Goal: Task Accomplishment & Management: Manage account settings

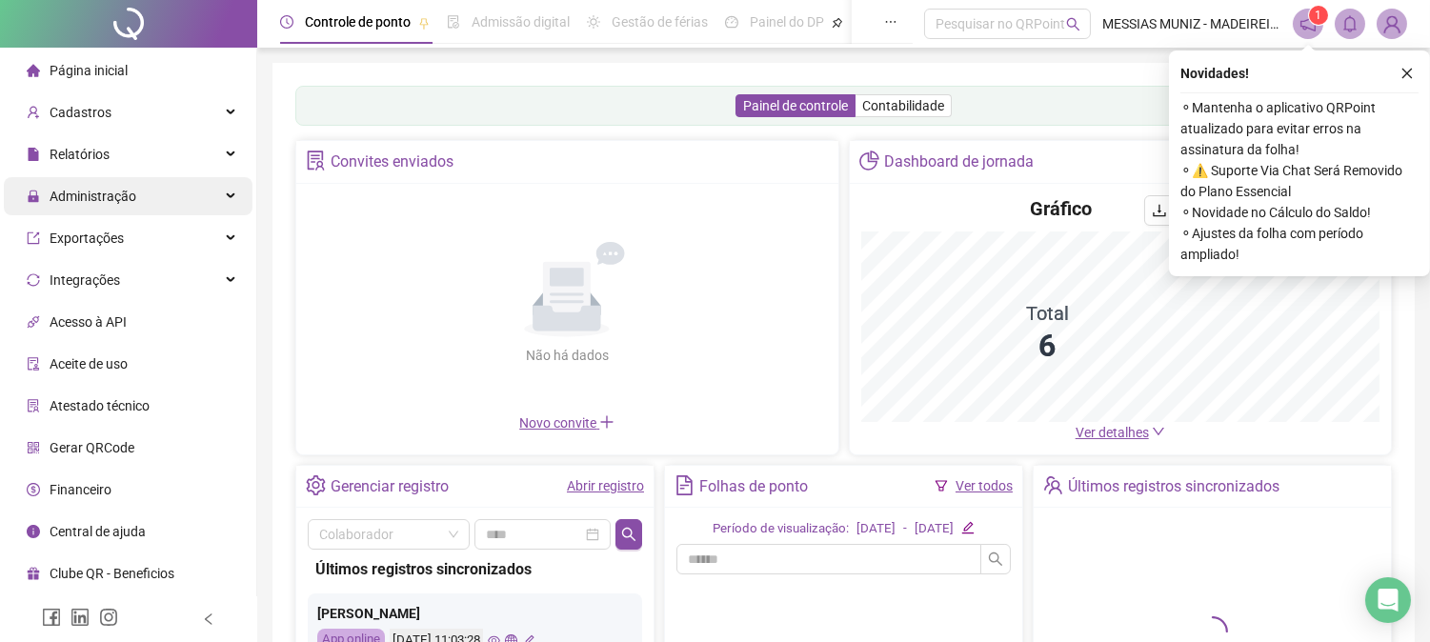
click at [73, 196] on span "Administração" at bounding box center [93, 196] width 87 height 15
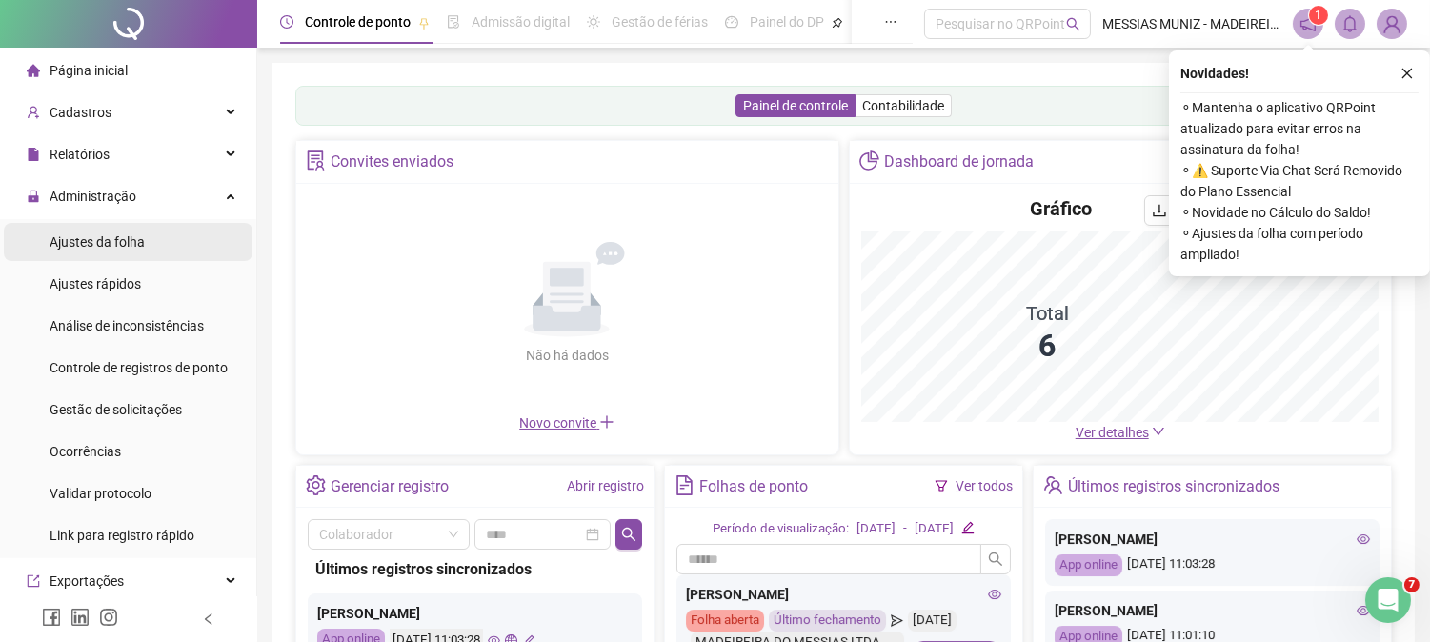
click at [99, 236] on span "Ajustes da folha" at bounding box center [97, 241] width 95 height 15
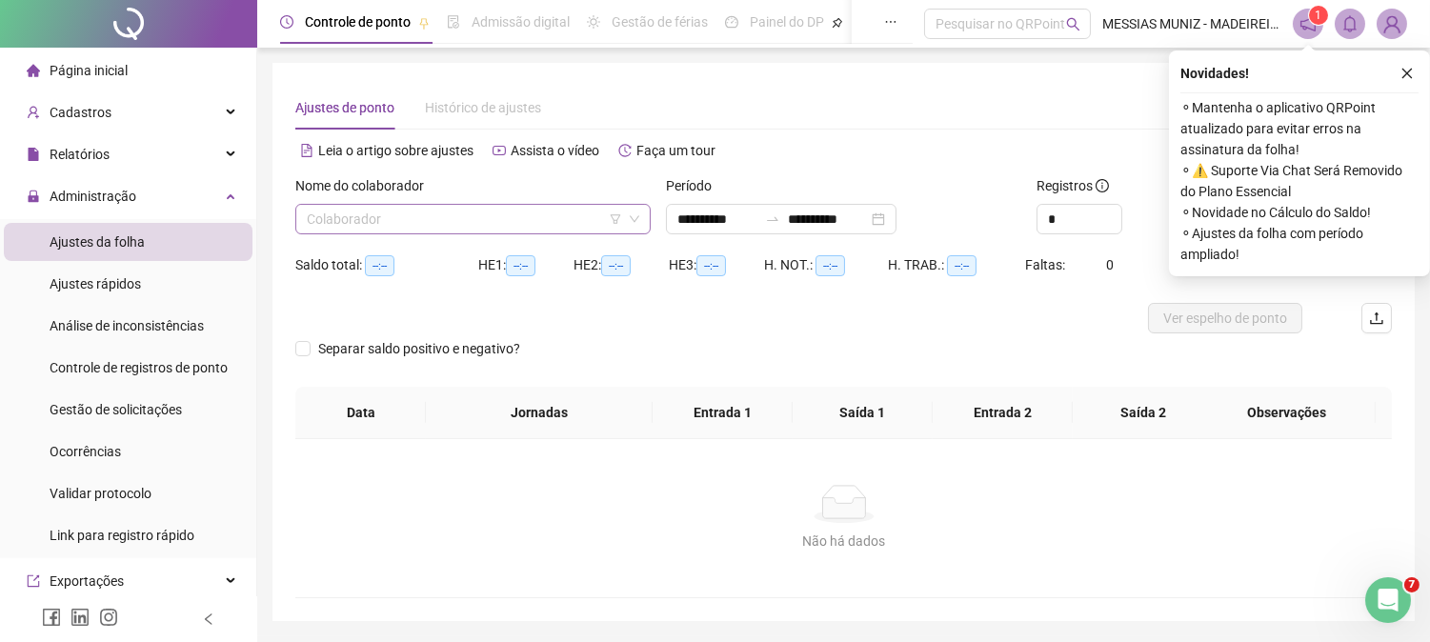
click at [412, 221] on input "search" at bounding box center [464, 219] width 315 height 29
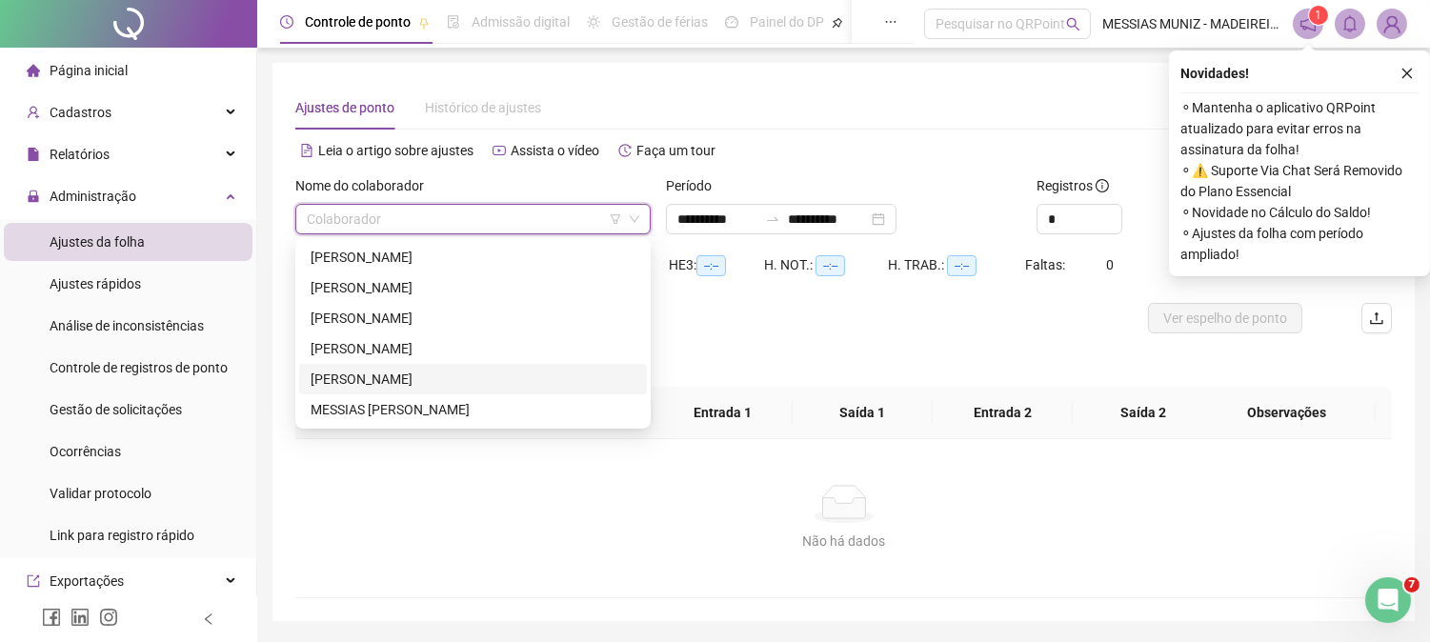
click at [335, 381] on div "[PERSON_NAME]" at bounding box center [472, 379] width 325 height 21
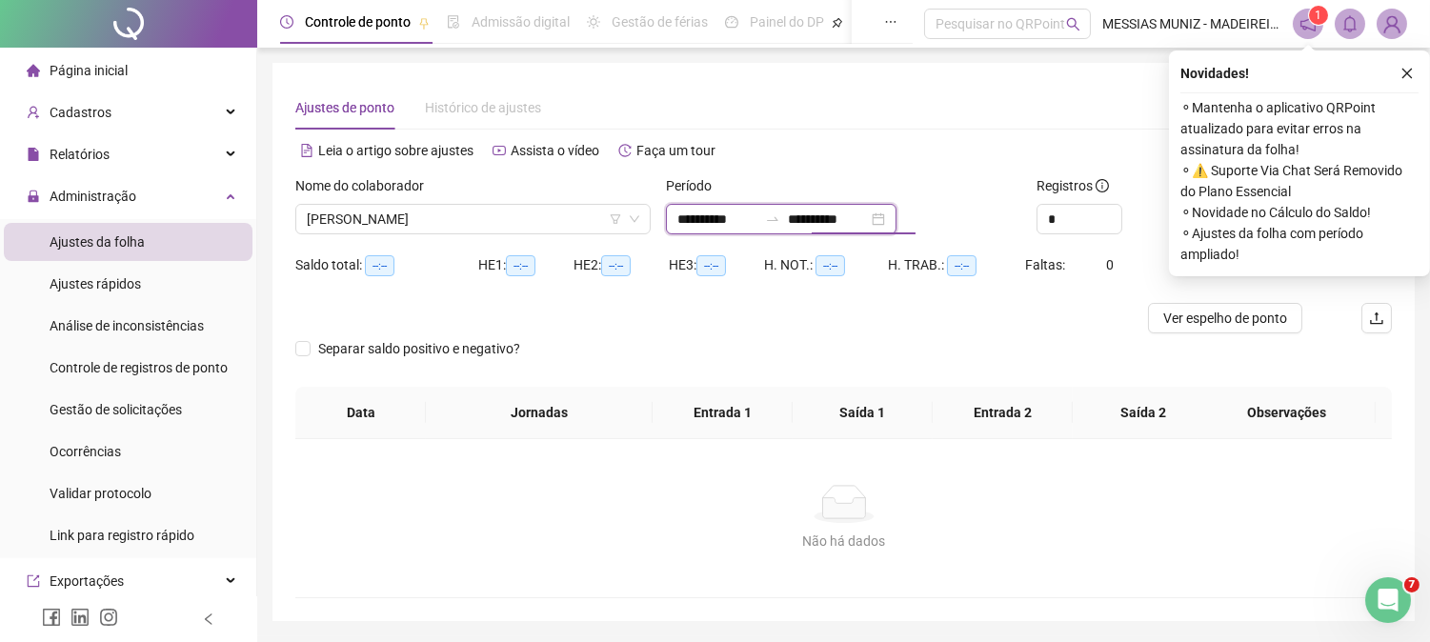
click at [827, 216] on input "**********" at bounding box center [828, 219] width 80 height 21
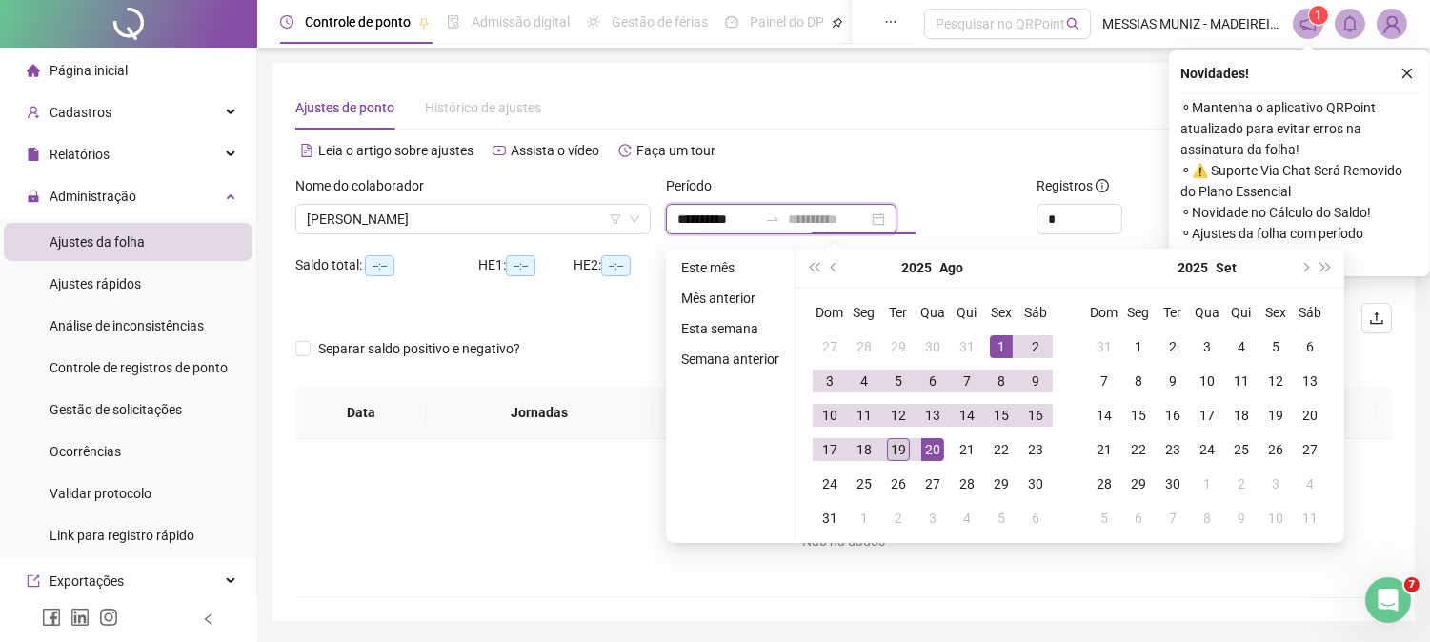
type input "**********"
click at [893, 442] on div "19" at bounding box center [898, 449] width 23 height 23
type input "**********"
click at [1408, 76] on icon "close" at bounding box center [1406, 73] width 13 height 13
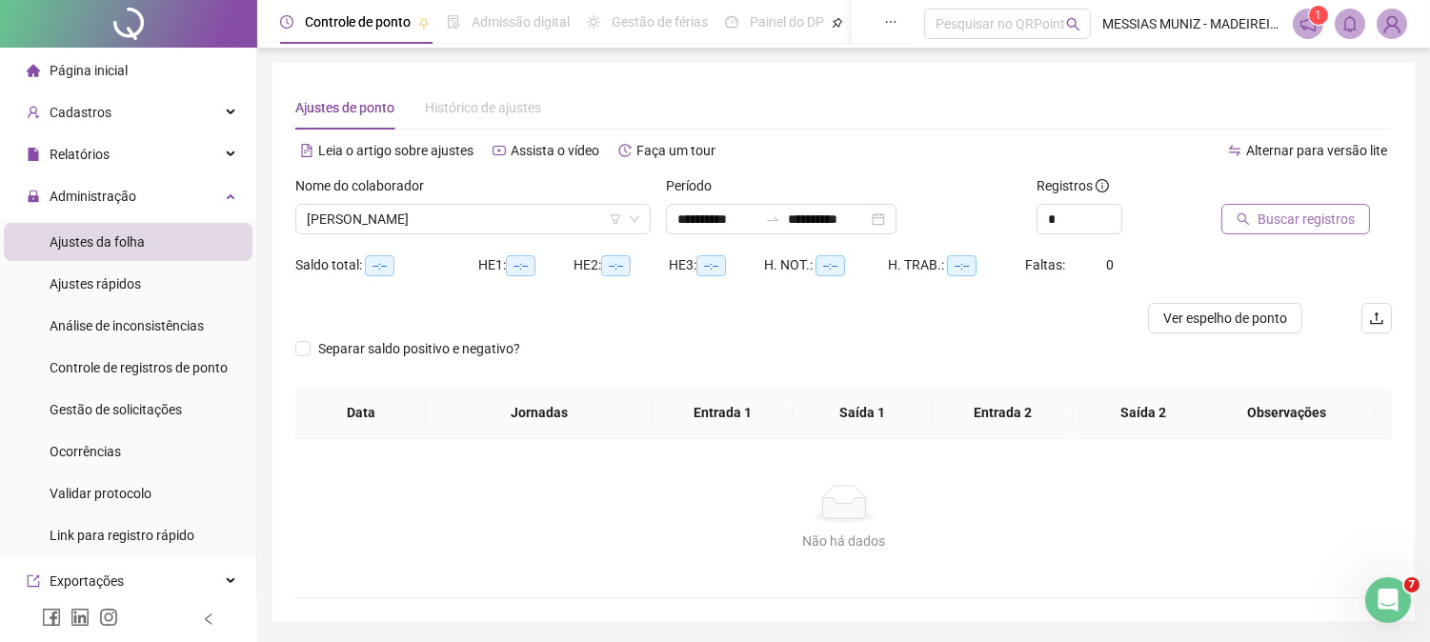
click at [1301, 219] on span "Buscar registros" at bounding box center [1305, 219] width 97 height 21
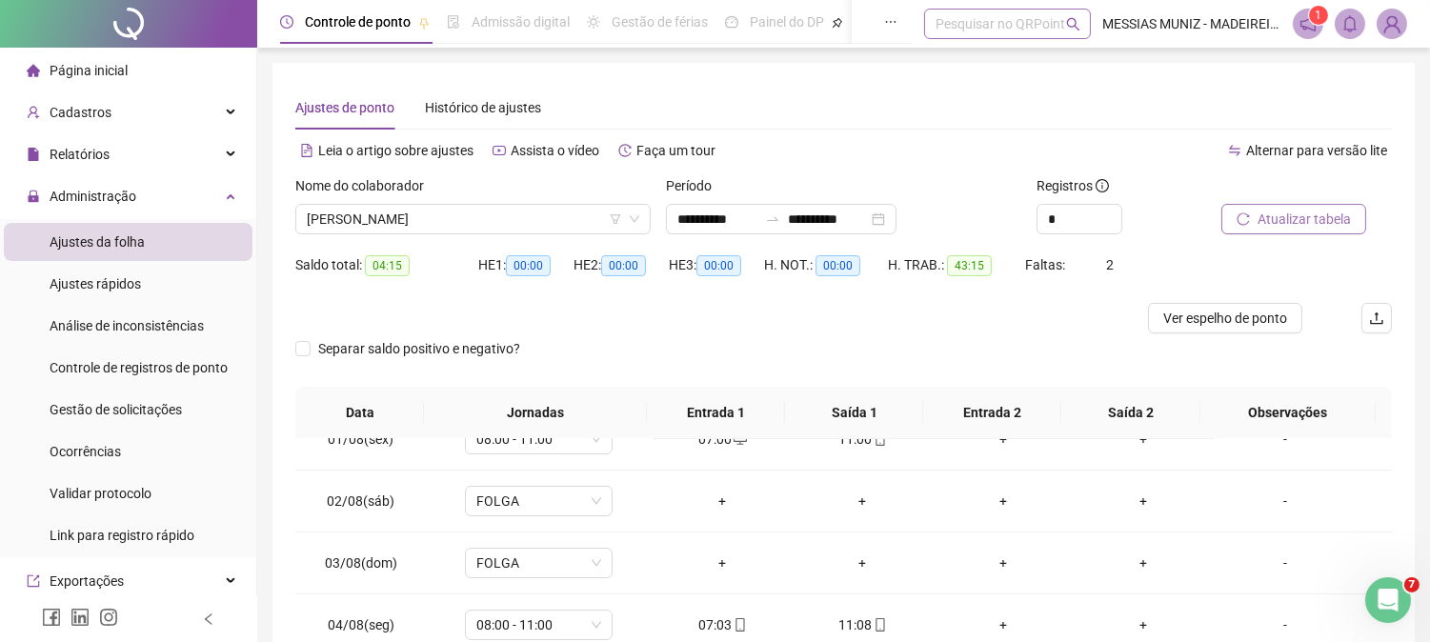
click at [979, 29] on div "Pesquisar no QRPoint" at bounding box center [1007, 24] width 167 height 30
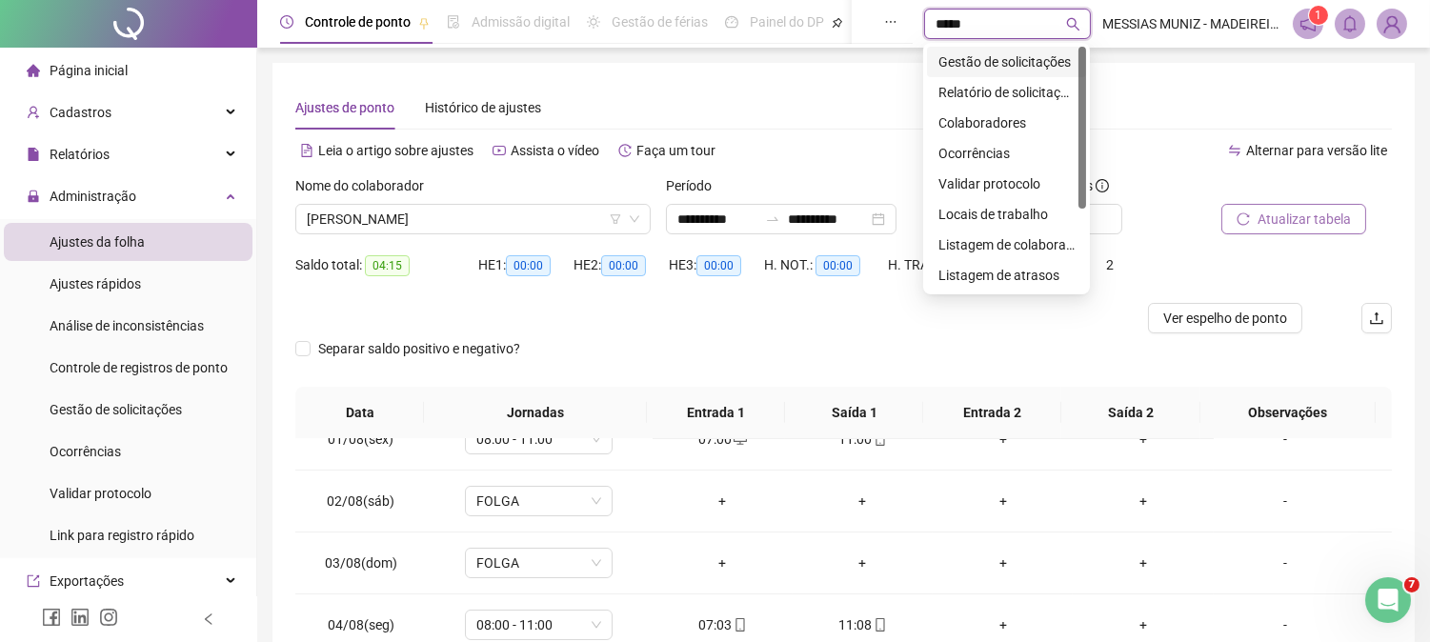
type input "******"
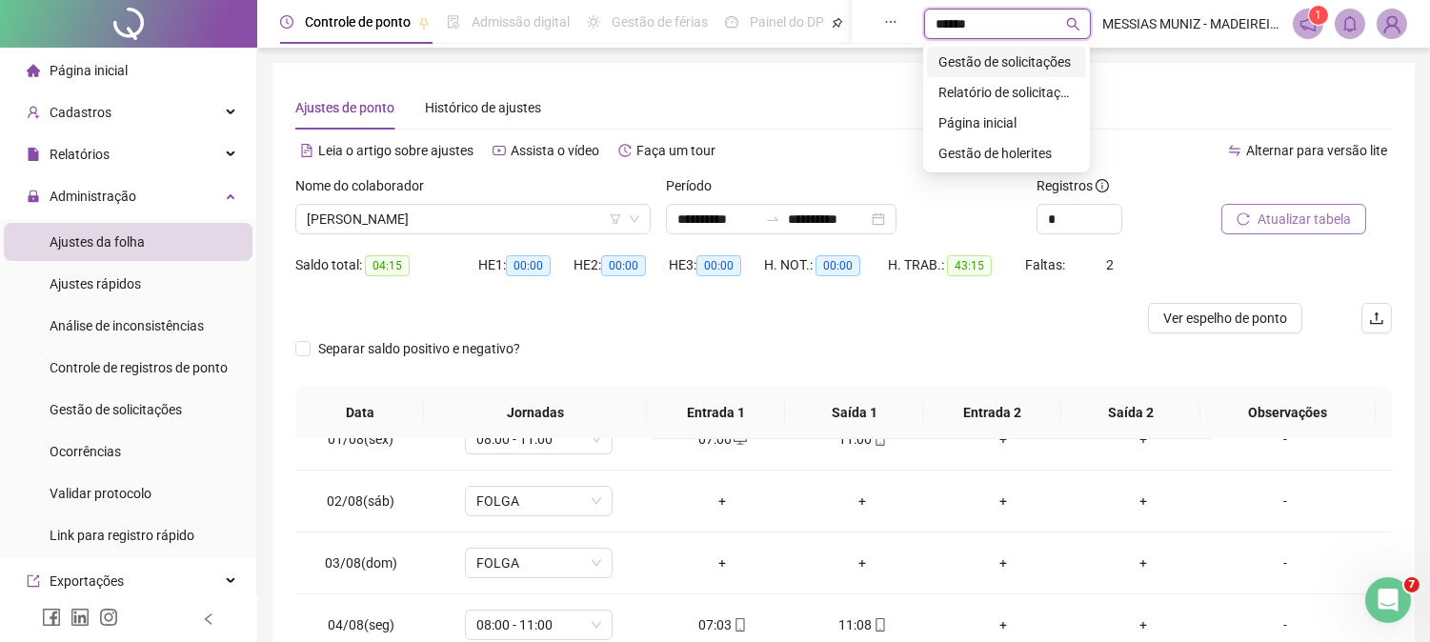
click at [1023, 67] on div "Gestão de solicitações" at bounding box center [1006, 61] width 136 height 21
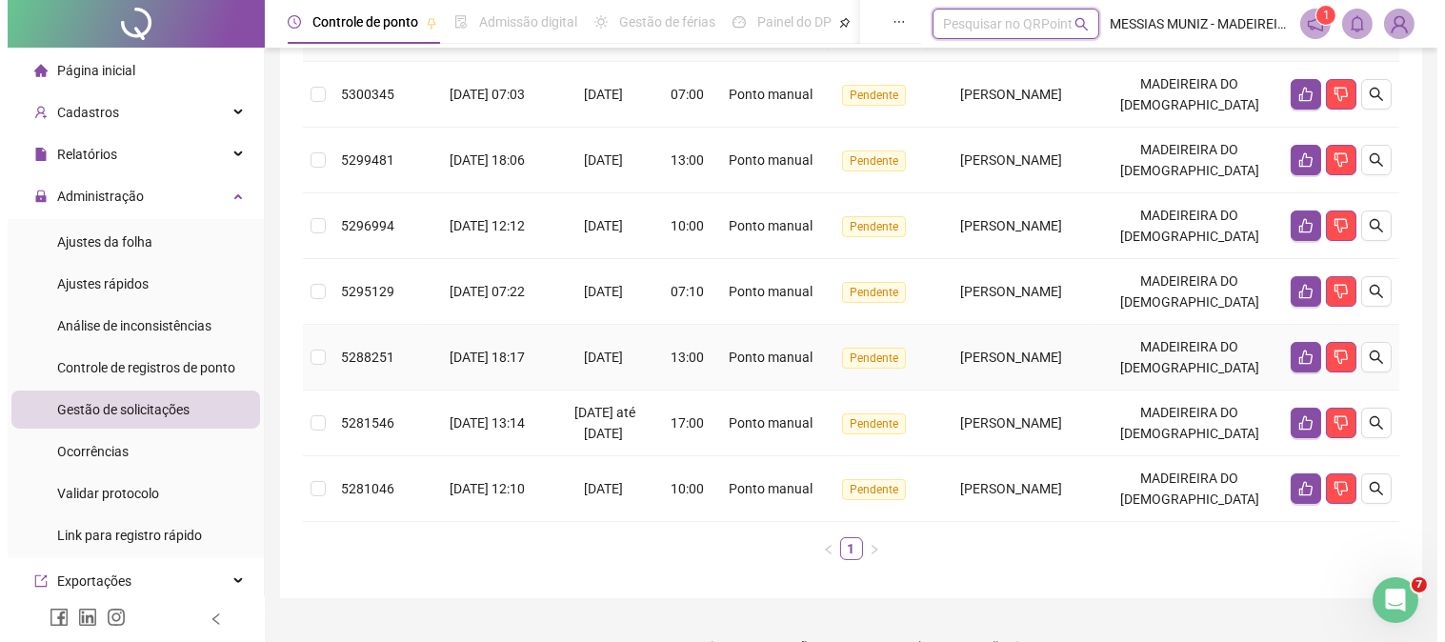
scroll to position [281, 0]
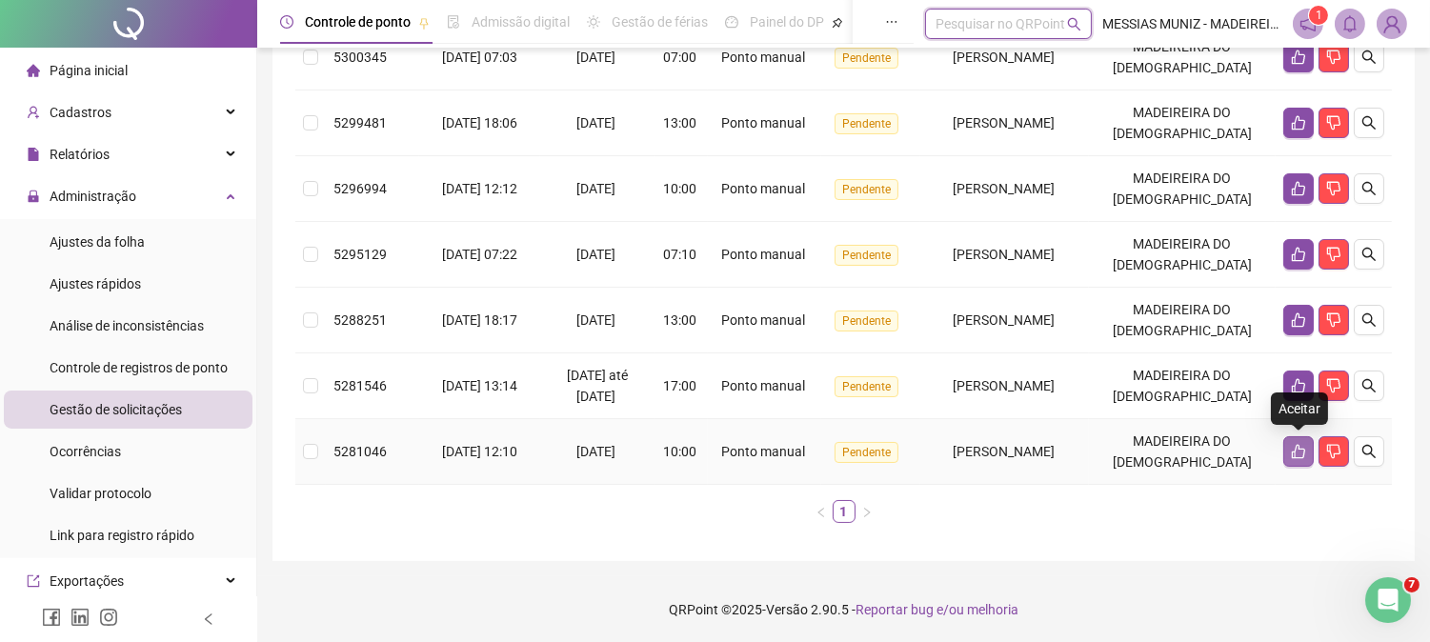
click at [1296, 445] on icon "like" at bounding box center [1297, 452] width 13 height 14
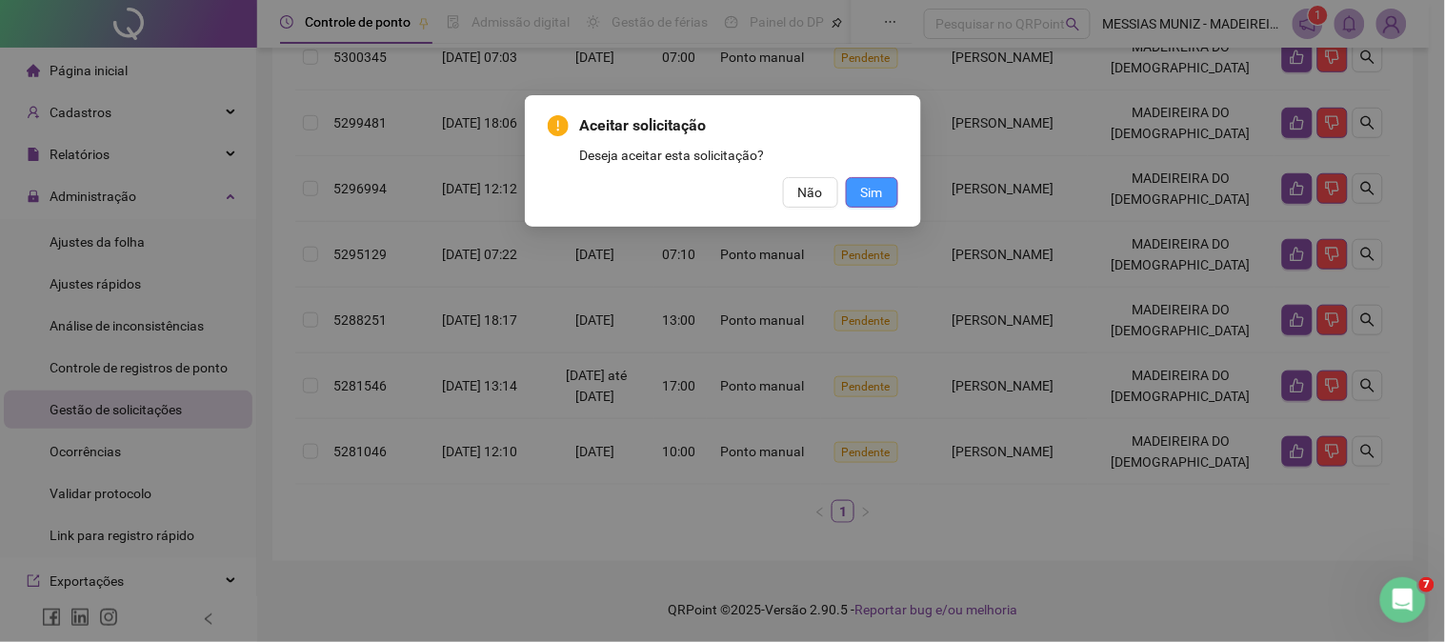
click at [872, 193] on span "Sim" at bounding box center [872, 192] width 22 height 21
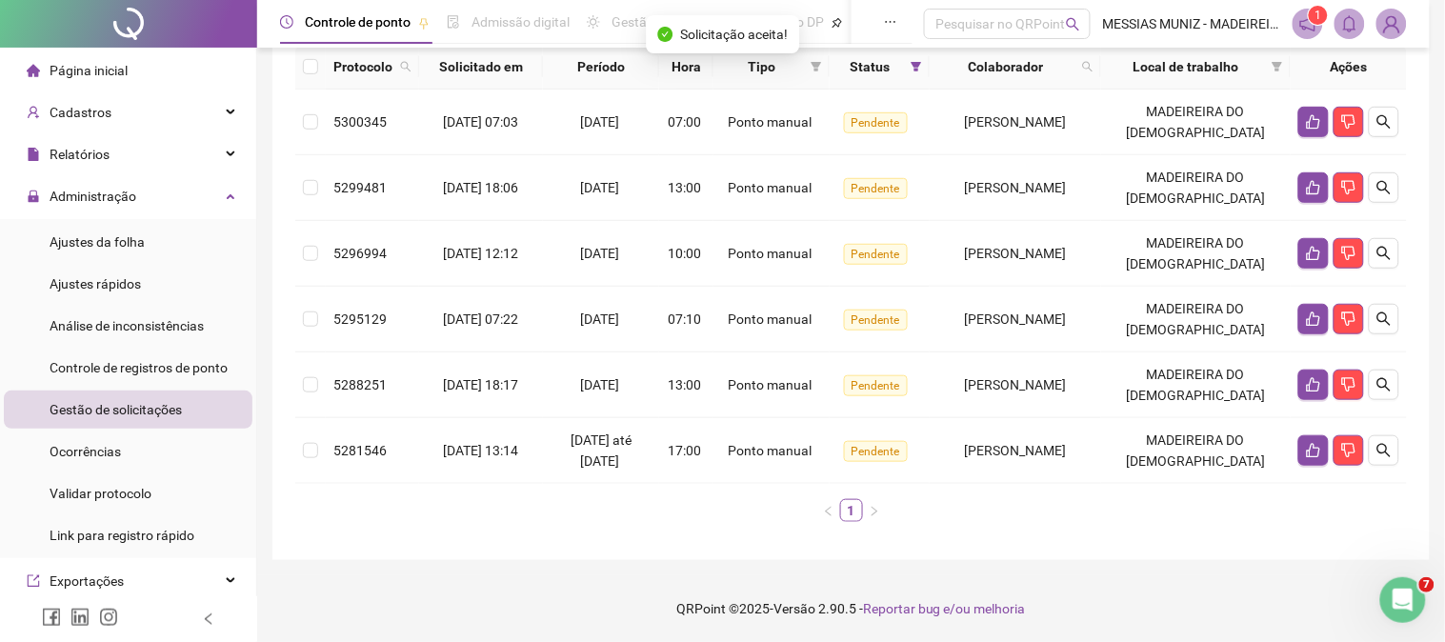
scroll to position [215, 0]
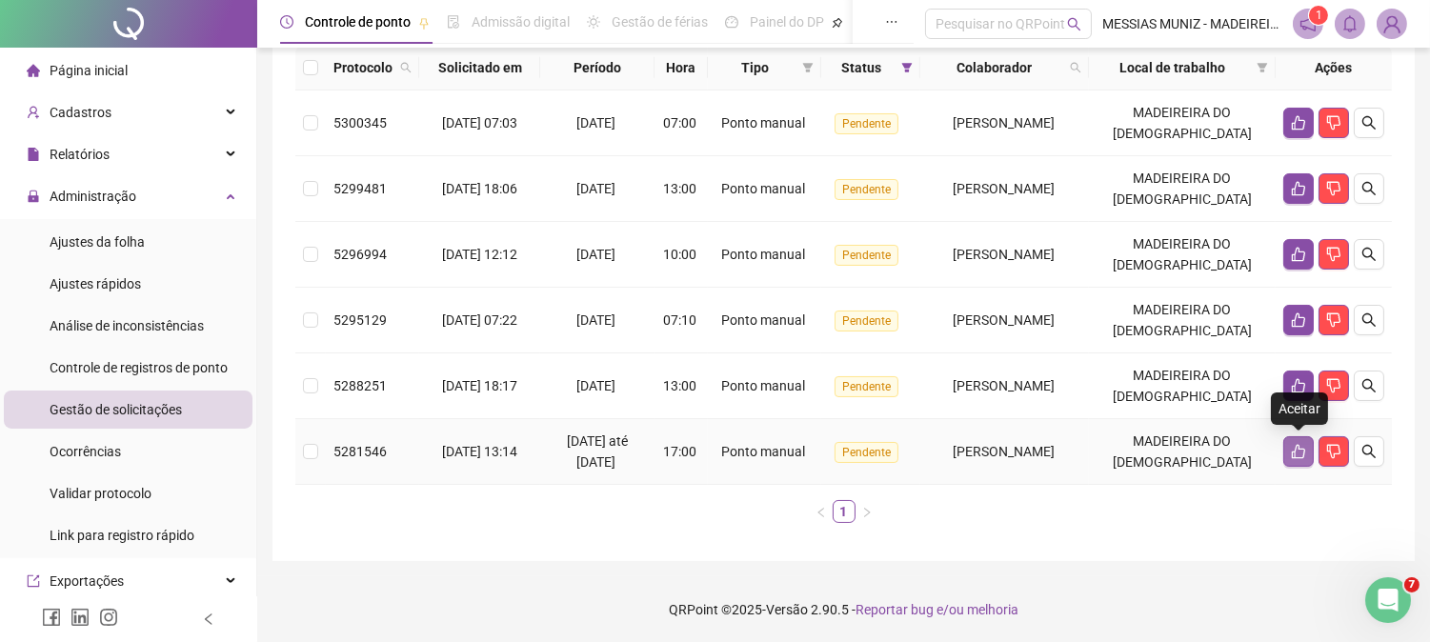
click at [1292, 452] on icon "like" at bounding box center [1298, 451] width 15 height 15
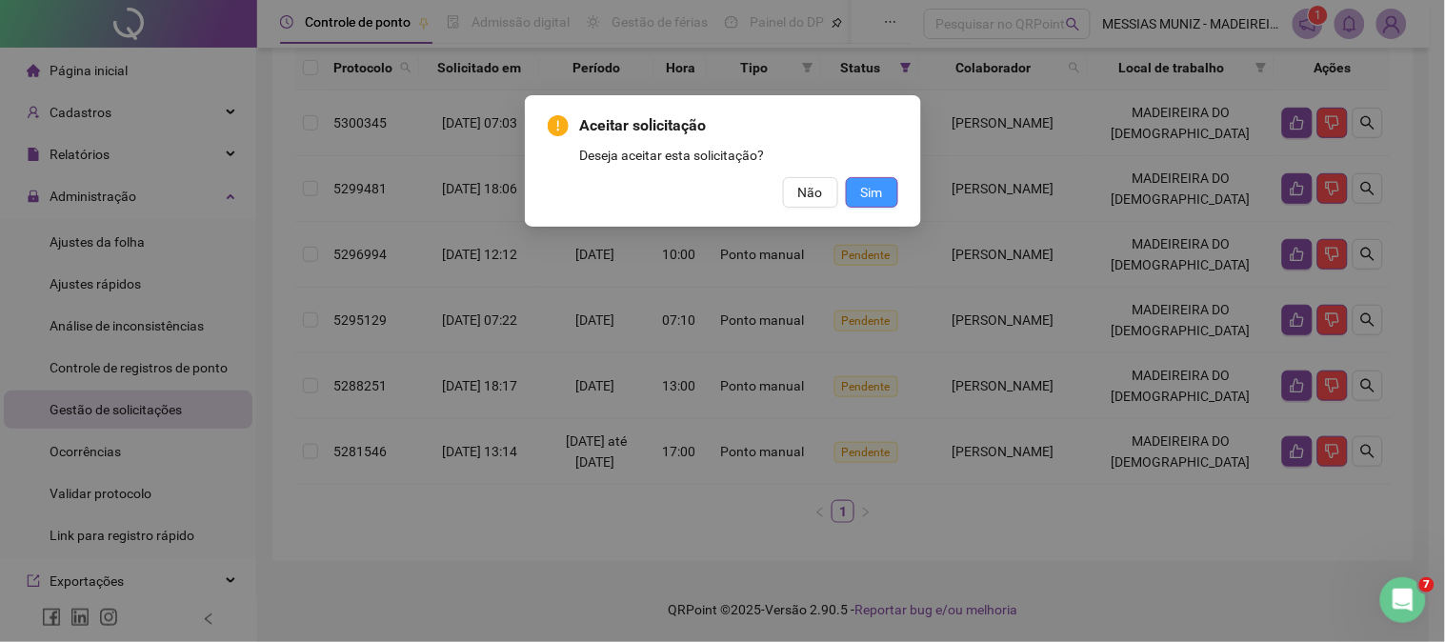
click at [864, 189] on span "Sim" at bounding box center [872, 192] width 22 height 21
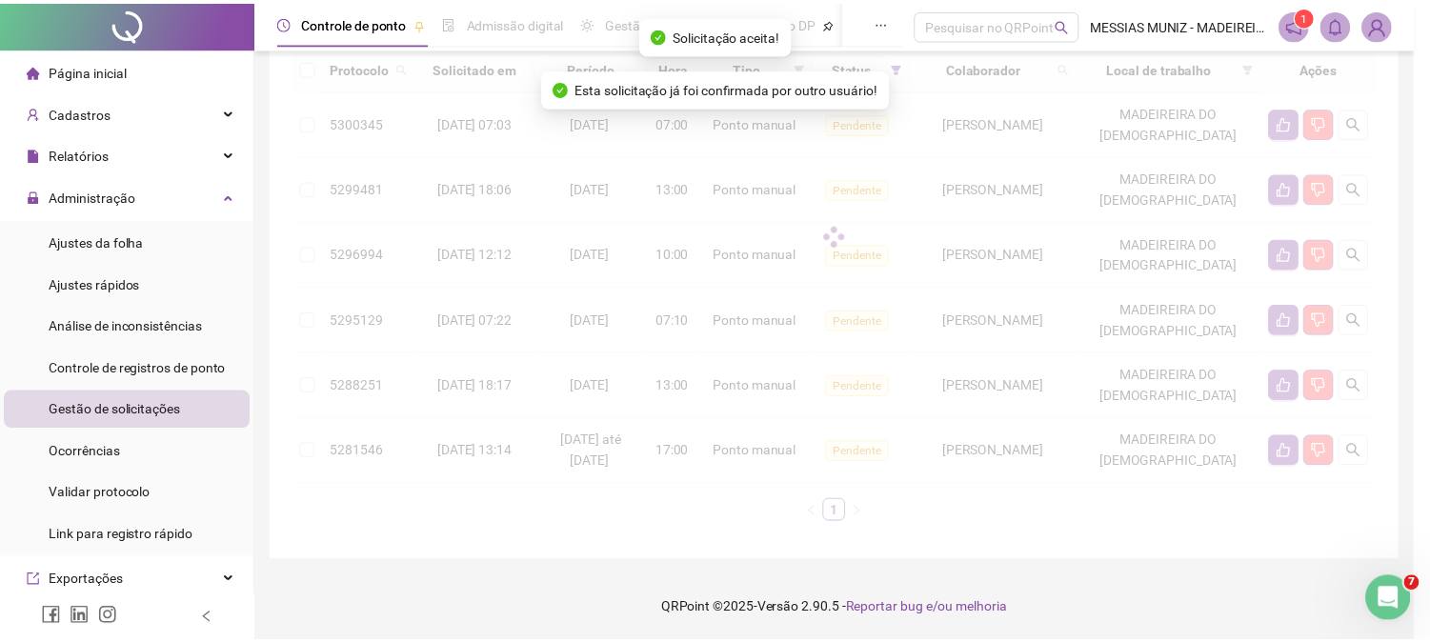
scroll to position [150, 0]
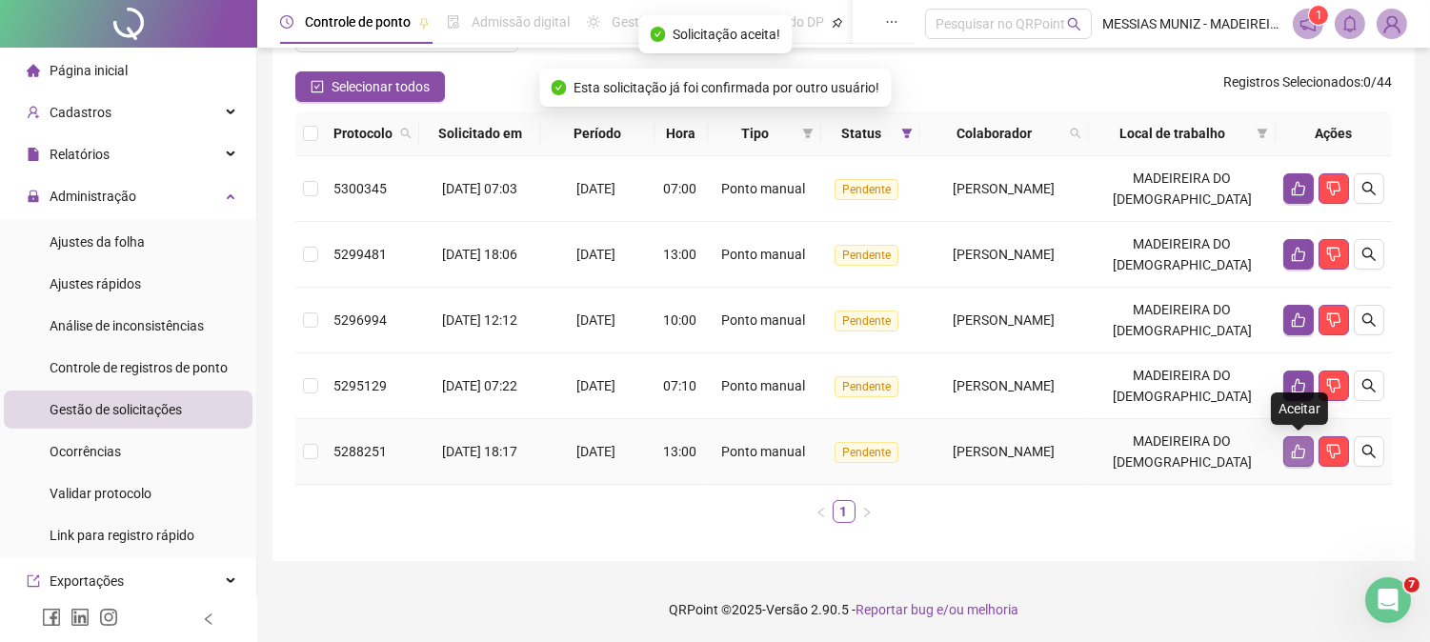
click at [1291, 446] on icon "like" at bounding box center [1298, 451] width 15 height 15
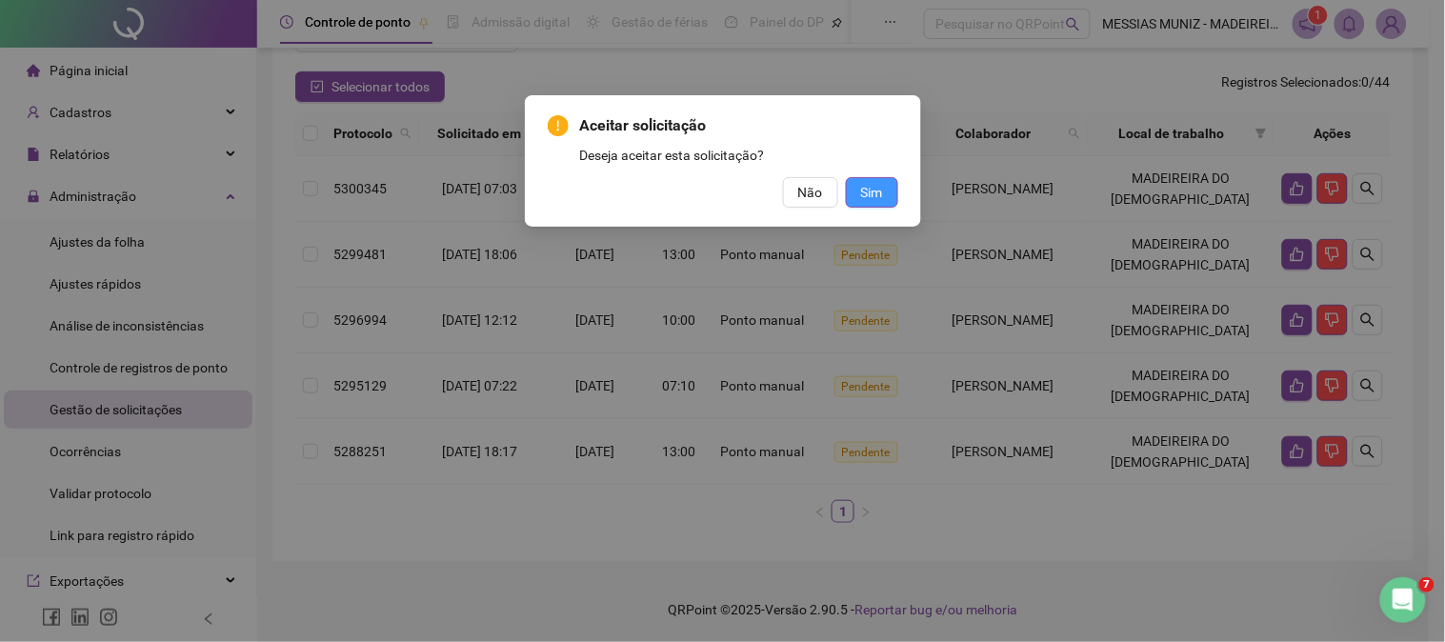
click at [886, 196] on button "Sim" at bounding box center [872, 192] width 52 height 30
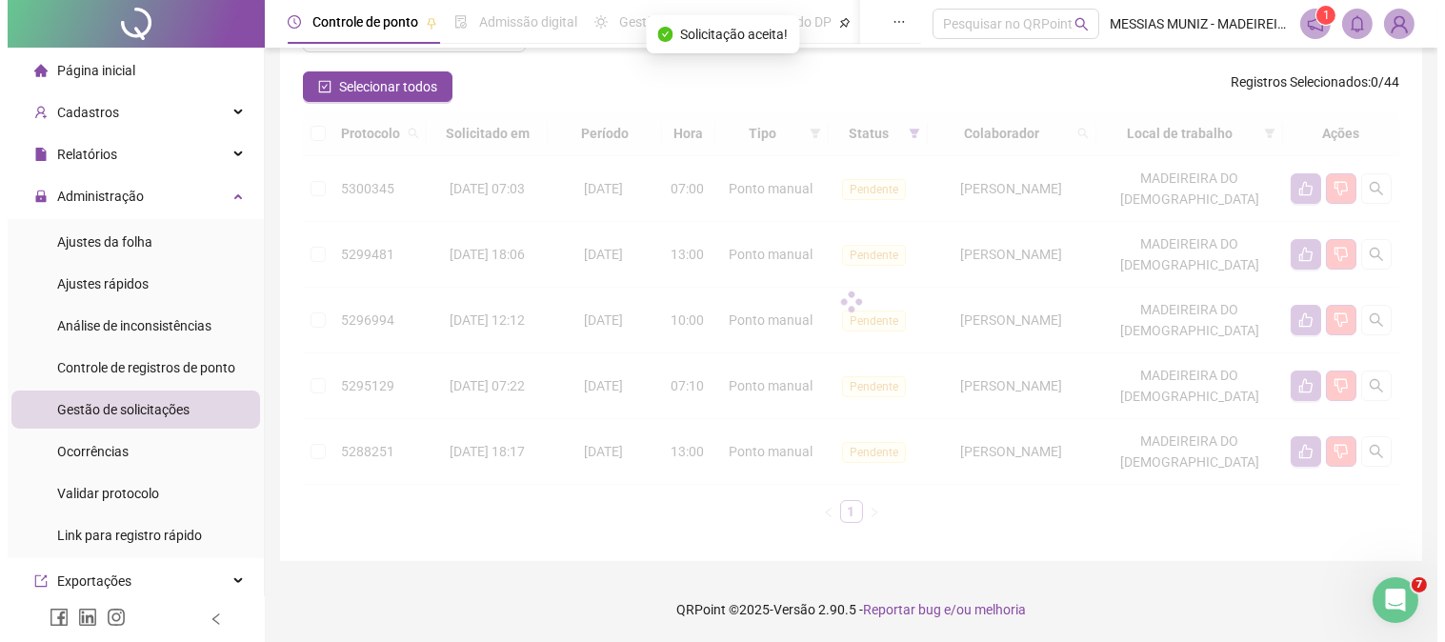
scroll to position [84, 0]
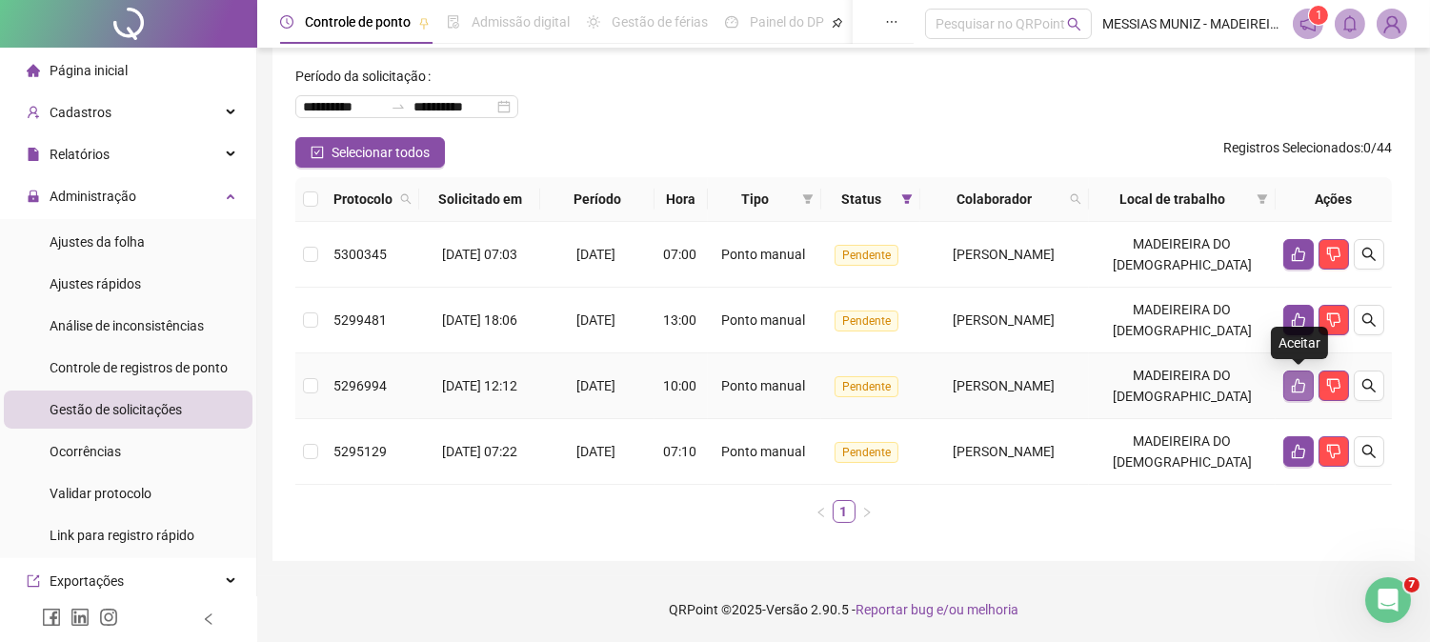
click at [1292, 390] on icon "like" at bounding box center [1298, 385] width 15 height 15
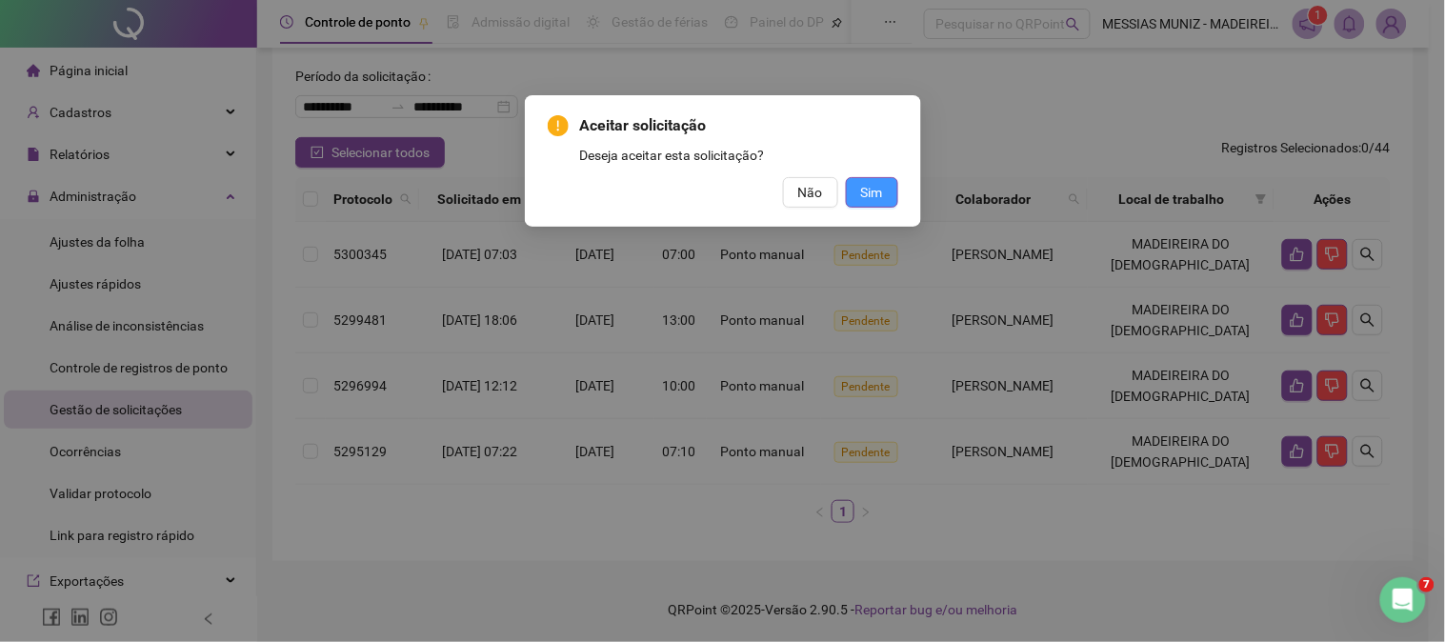
click at [868, 186] on span "Sim" at bounding box center [872, 192] width 22 height 21
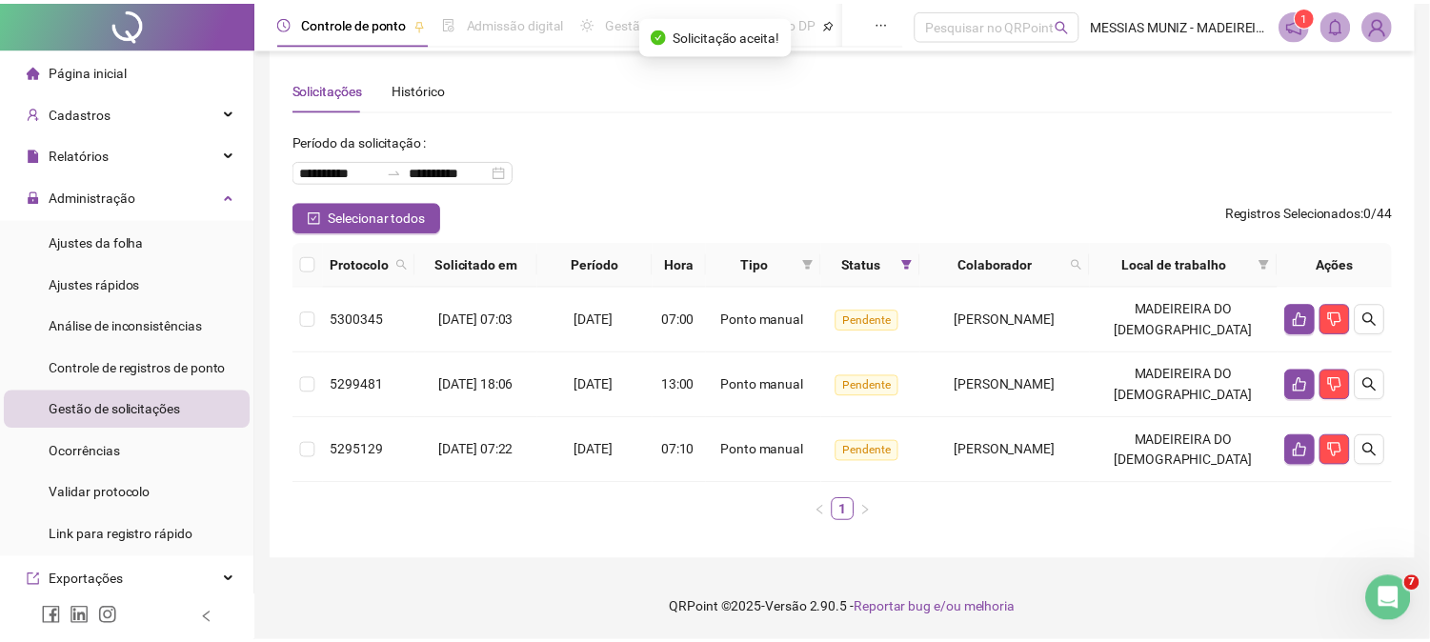
scroll to position [19, 0]
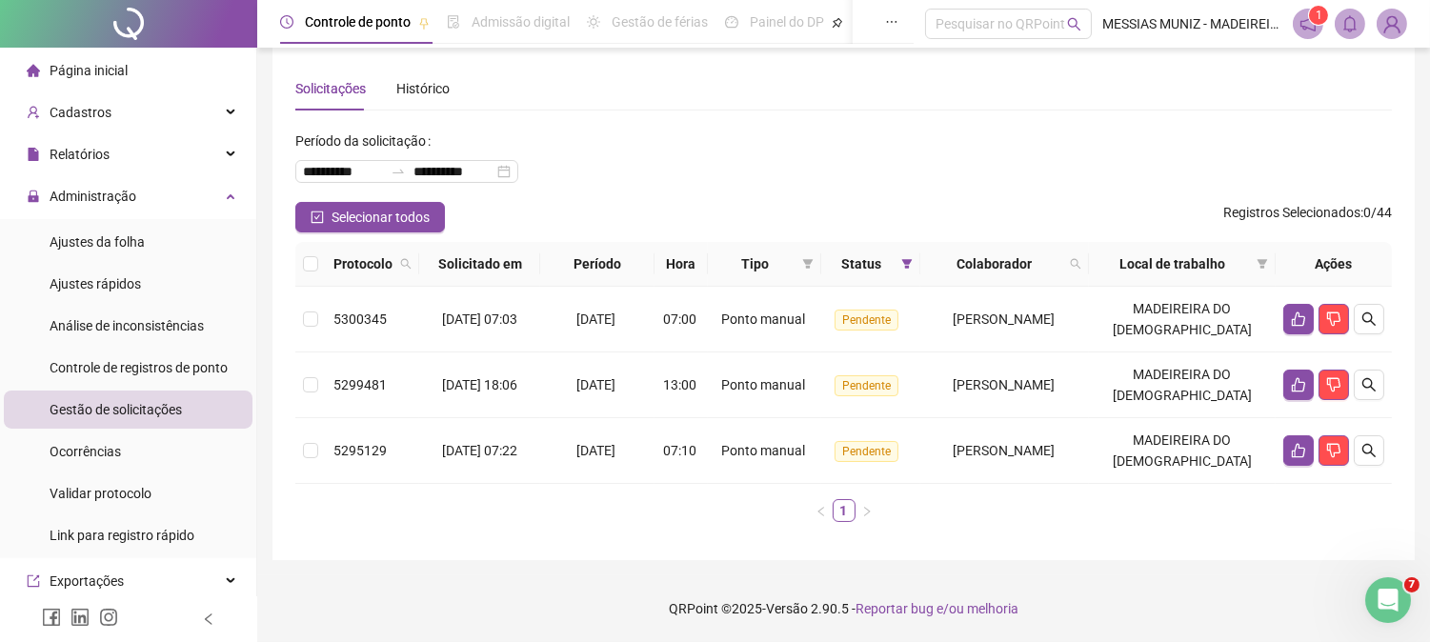
click at [785, 128] on div "**********" at bounding box center [843, 164] width 1096 height 76
click at [1299, 379] on icon "like" at bounding box center [1298, 384] width 15 height 15
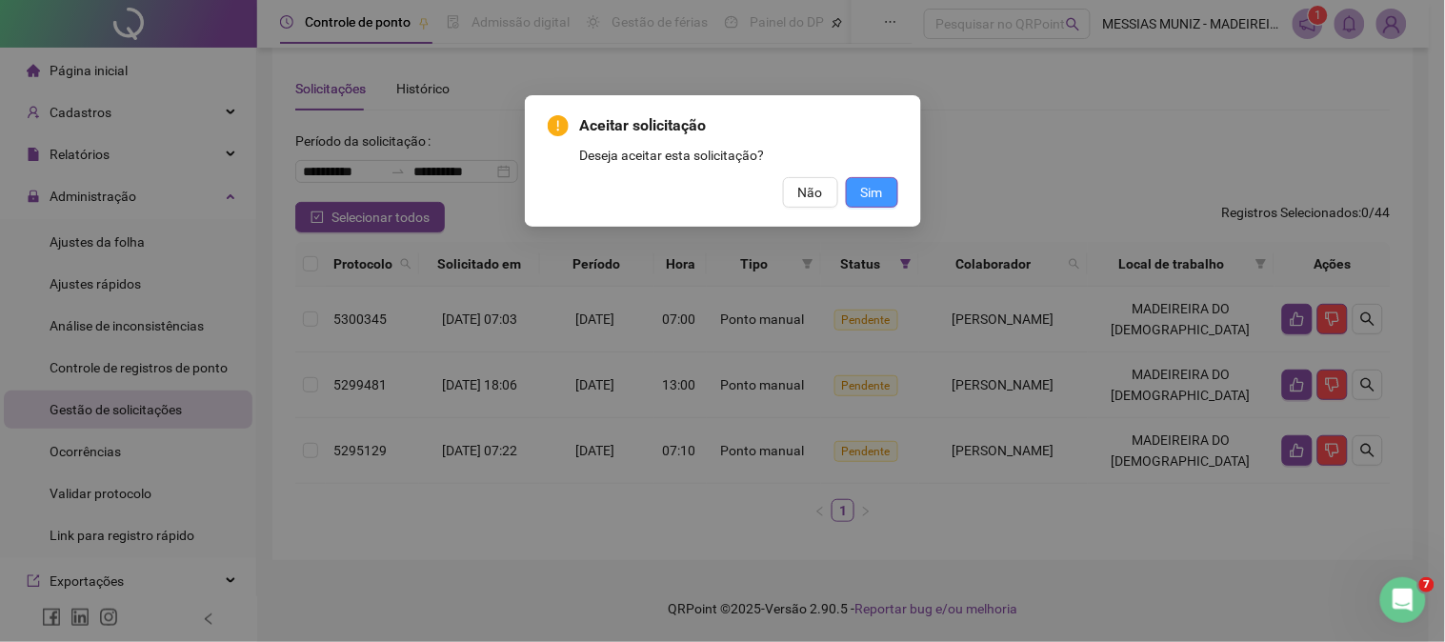
click at [872, 188] on span "Sim" at bounding box center [872, 192] width 22 height 21
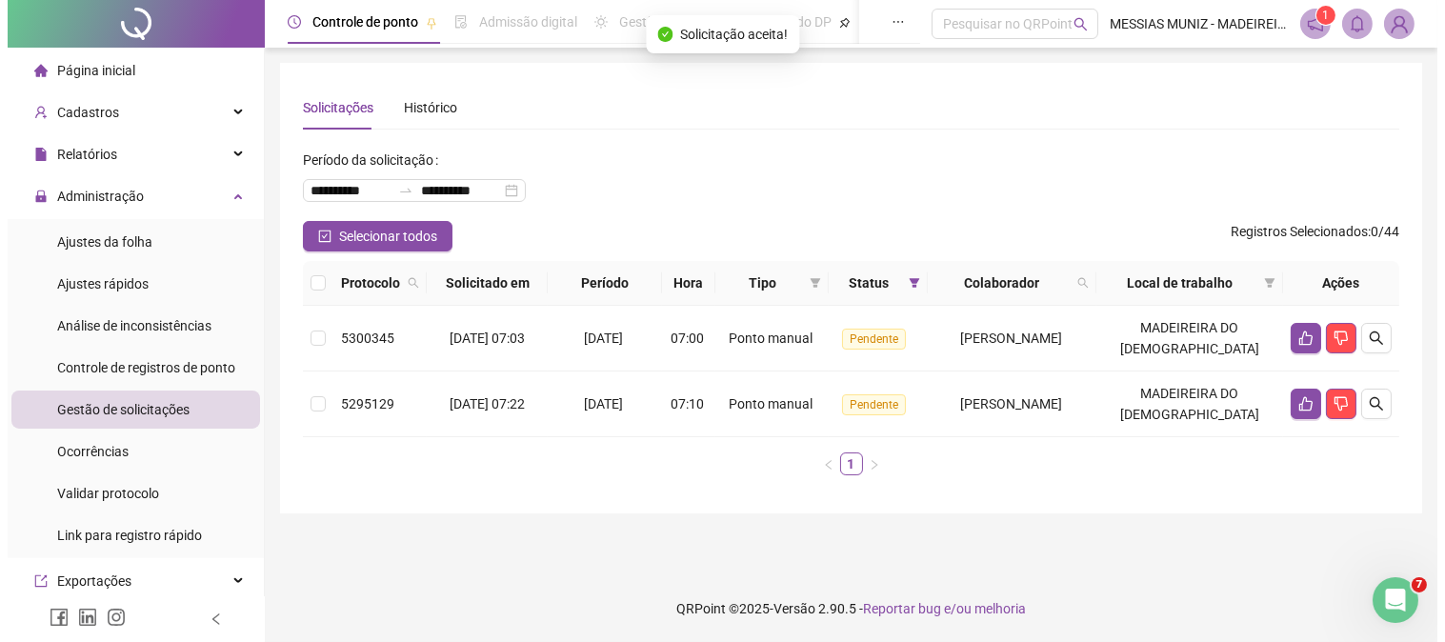
scroll to position [0, 0]
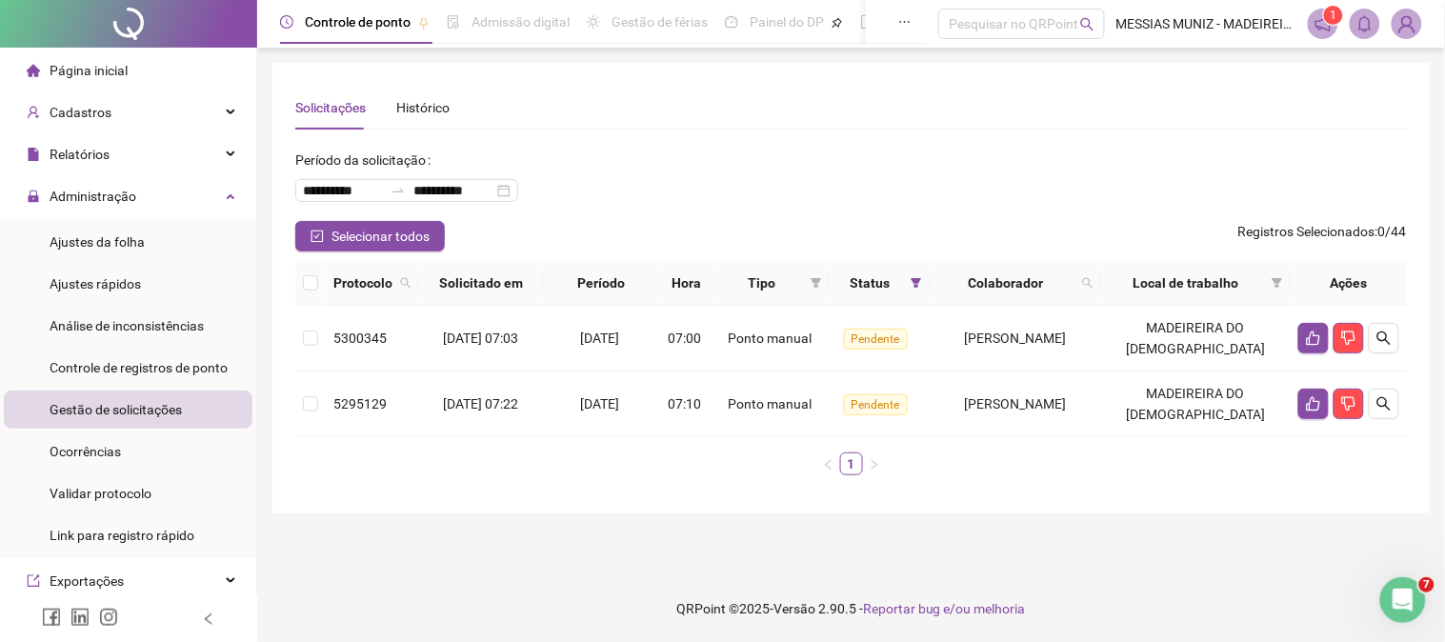
click at [931, 219] on div "**********" at bounding box center [850, 183] width 1111 height 76
